Goal: Information Seeking & Learning: Learn about a topic

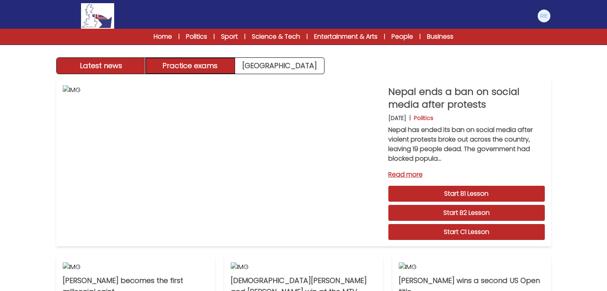
click at [208, 67] on button "Practice exams" at bounding box center [190, 66] width 89 height 16
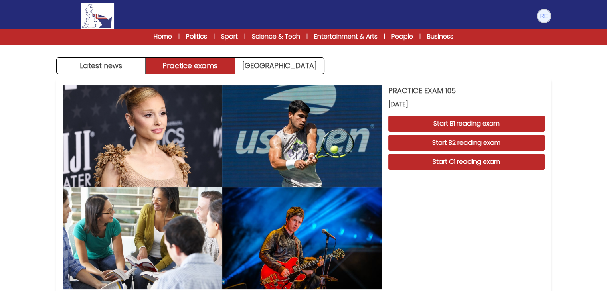
click at [549, 16] on img at bounding box center [543, 16] width 13 height 13
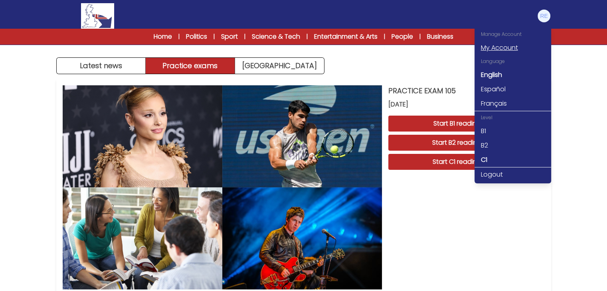
click at [505, 51] on link "My Account" at bounding box center [512, 48] width 77 height 14
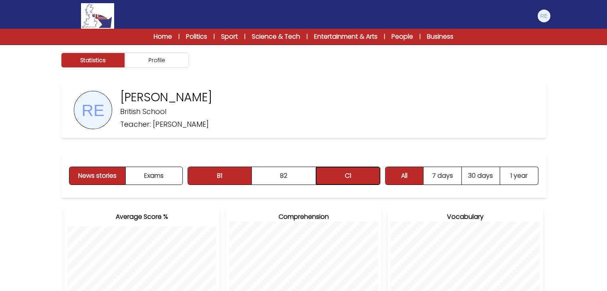
click at [351, 184] on button "C1" at bounding box center [348, 176] width 64 height 18
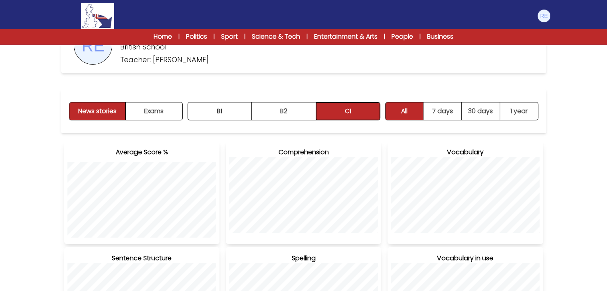
scroll to position [4, 0]
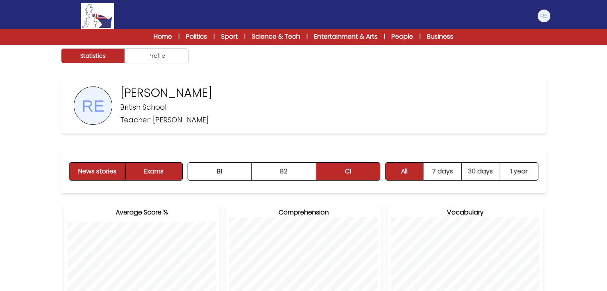
click at [166, 179] on button "Exams" at bounding box center [154, 172] width 56 height 18
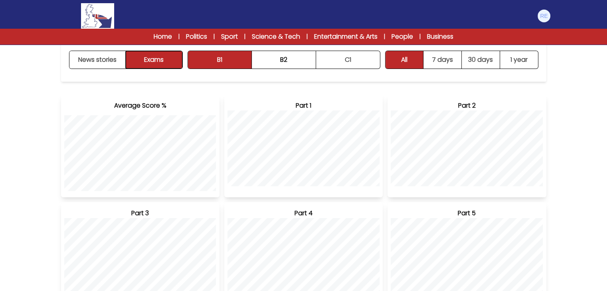
scroll to position [0, 0]
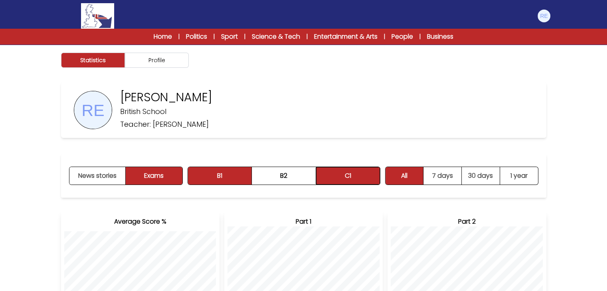
click at [339, 180] on button "C1" at bounding box center [348, 176] width 64 height 18
click at [155, 39] on link "Home" at bounding box center [163, 37] width 18 height 10
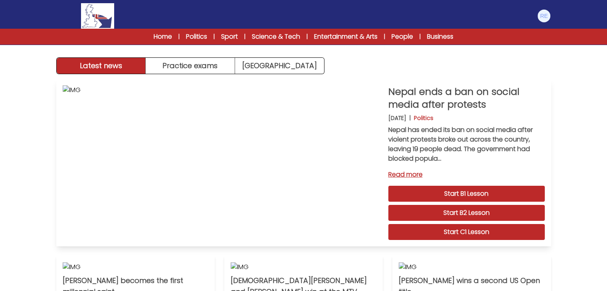
click at [443, 227] on link "Start C1 Lesson" at bounding box center [466, 232] width 156 height 16
click at [228, 66] on button "Practice exams" at bounding box center [190, 66] width 89 height 16
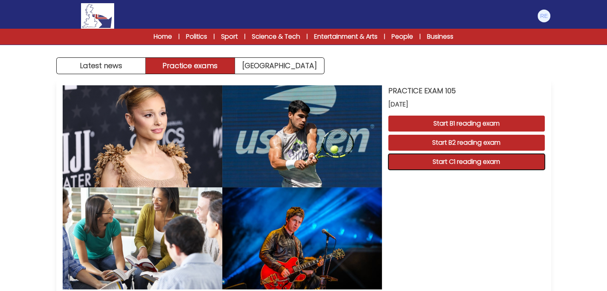
click at [468, 165] on button "Start C1 reading exam" at bounding box center [466, 162] width 156 height 16
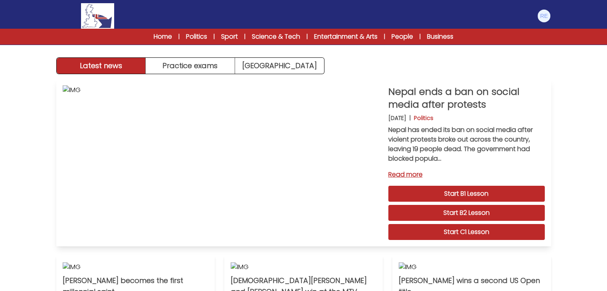
click at [437, 233] on link "Start C1 Lesson" at bounding box center [466, 232] width 156 height 16
click at [197, 63] on button "Practice exams" at bounding box center [190, 66] width 89 height 16
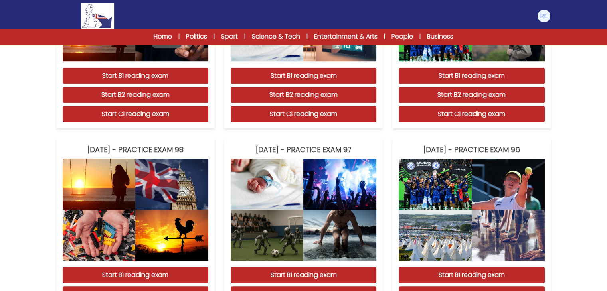
scroll to position [764, 0]
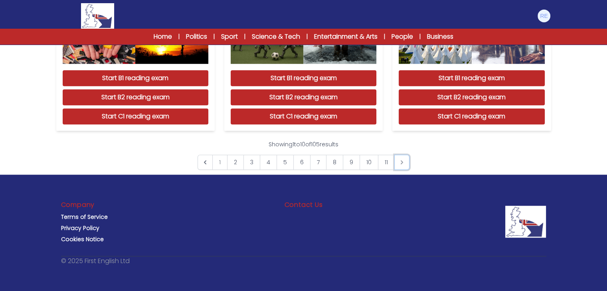
click at [404, 159] on icon "Next &raquo;" at bounding box center [402, 162] width 8 height 8
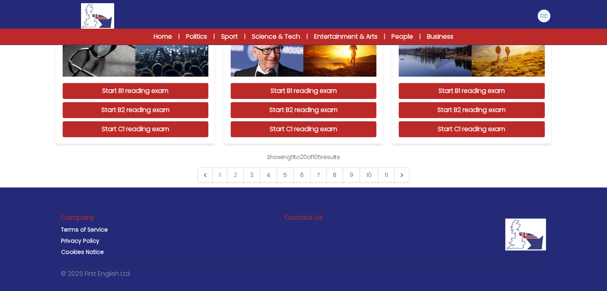
scroll to position [764, 0]
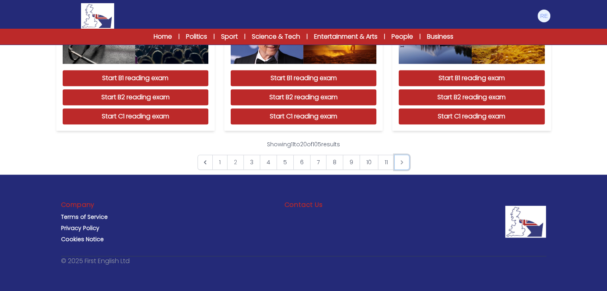
click at [406, 166] on link "Next &raquo;" at bounding box center [401, 162] width 15 height 15
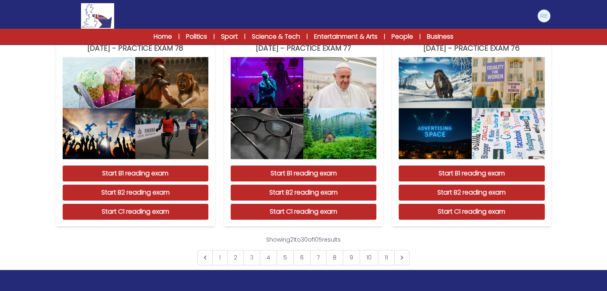
scroll to position [764, 0]
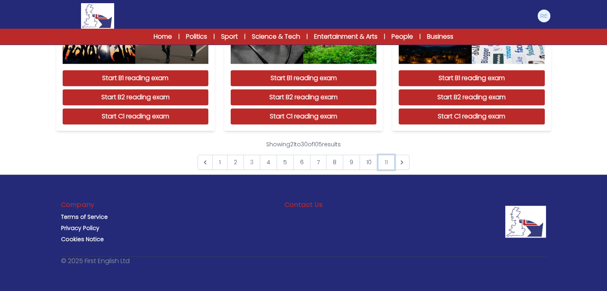
click at [379, 164] on link "11" at bounding box center [386, 162] width 17 height 15
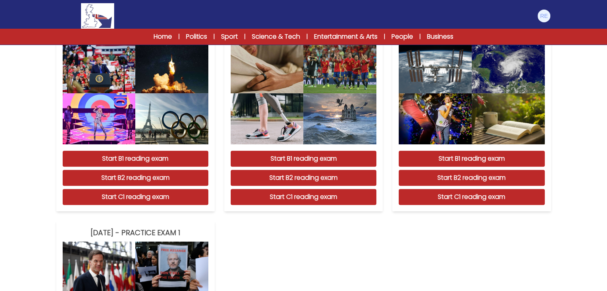
scroll to position [251, 0]
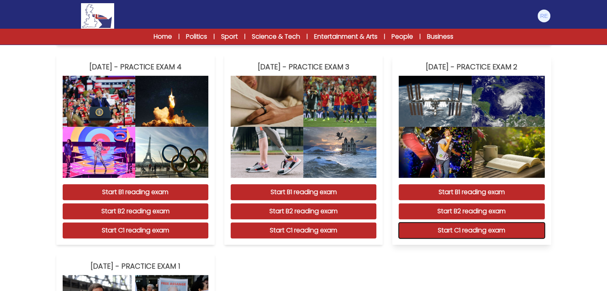
click at [448, 233] on button "Start C1 reading exam" at bounding box center [472, 231] width 146 height 16
